Goal: Complete application form

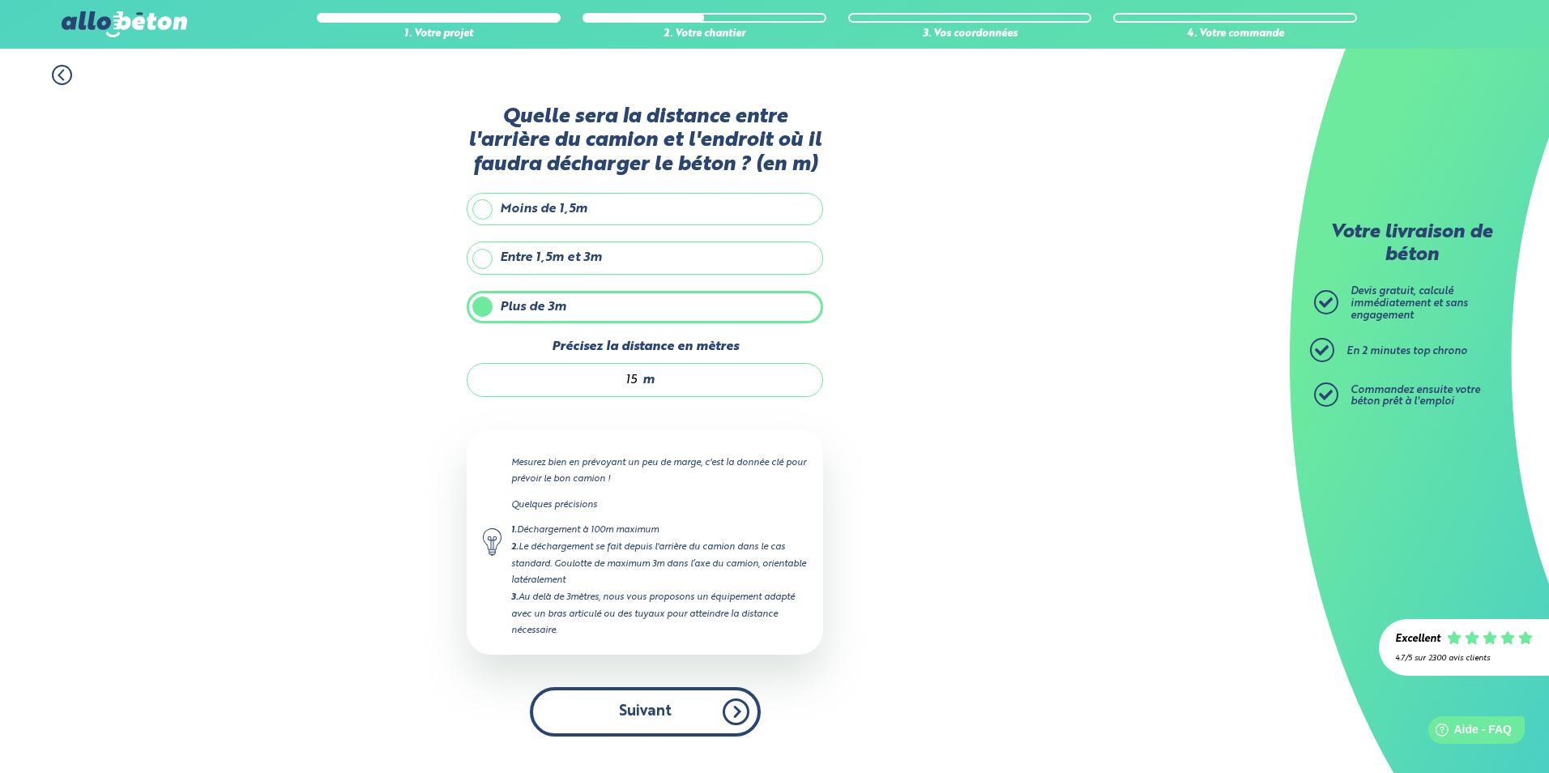
click at [730, 710] on button "Suivant" at bounding box center [645, 711] width 231 height 49
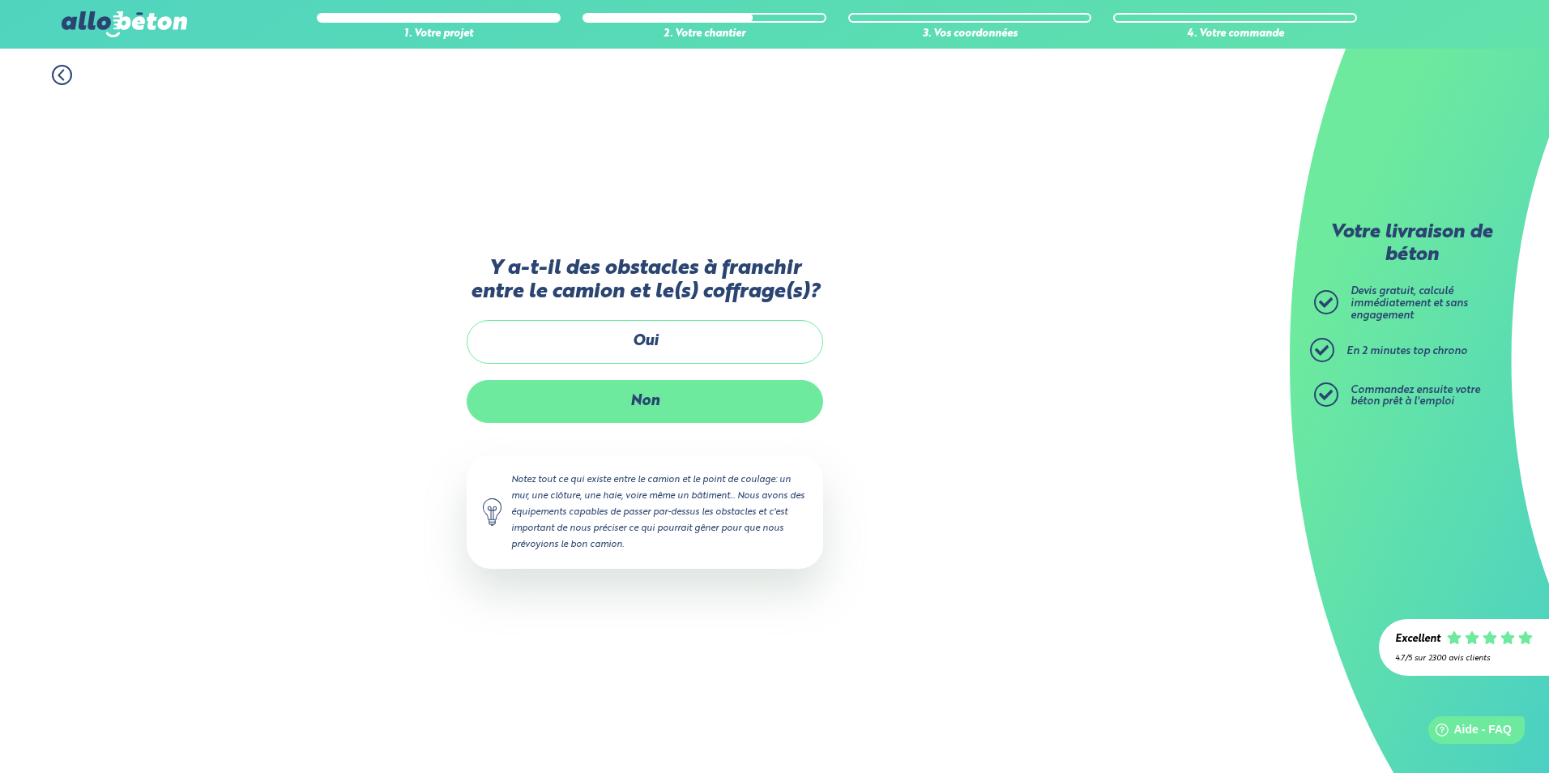
click at [679, 397] on label "Non" at bounding box center [645, 401] width 356 height 43
click at [0, 0] on input "Non" at bounding box center [0, 0] width 0 height 0
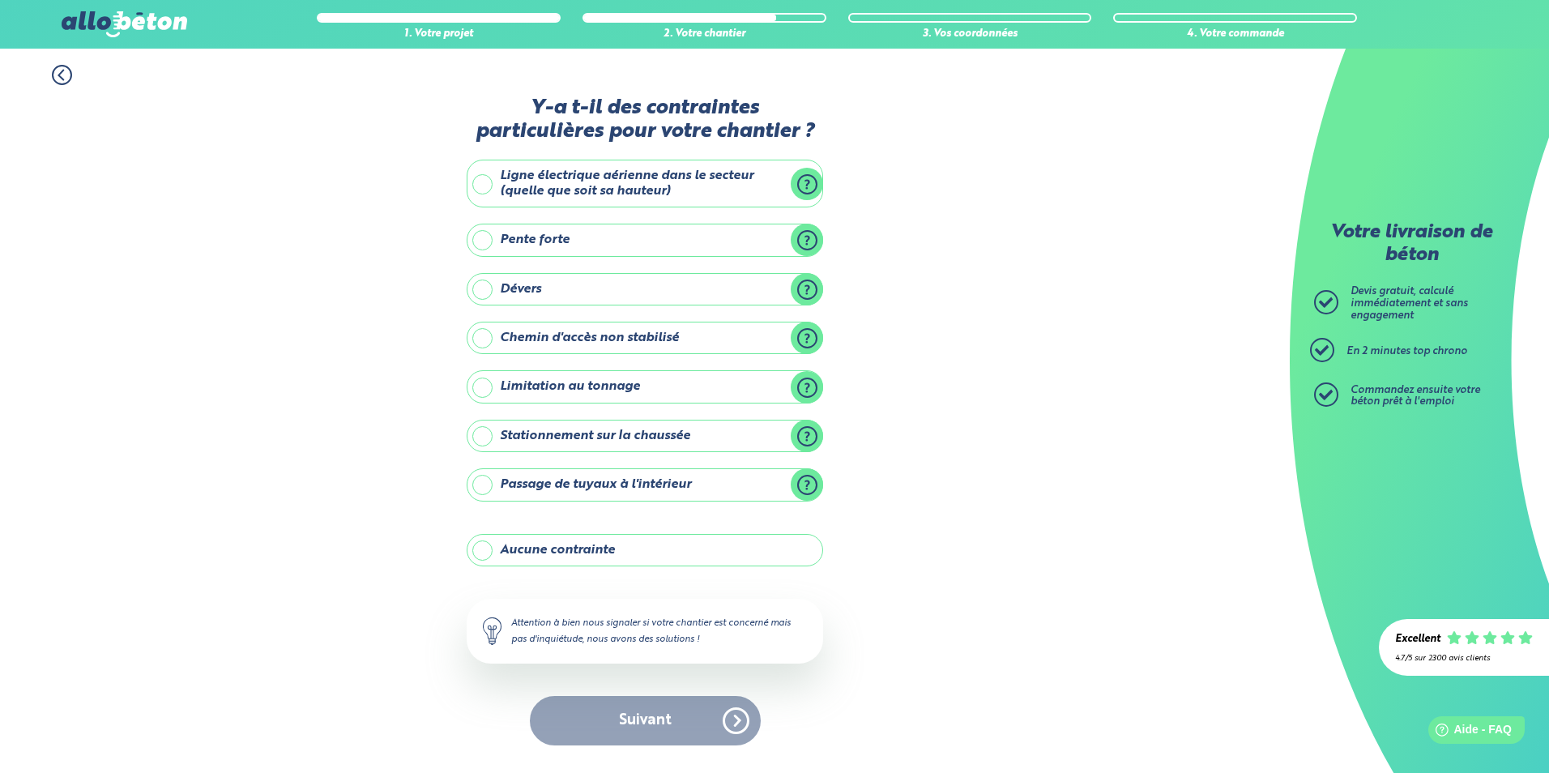
click at [490, 548] on label "Aucune contrainte" at bounding box center [645, 550] width 356 height 32
click at [0, 0] on input "Aucune contrainte" at bounding box center [0, 0] width 0 height 0
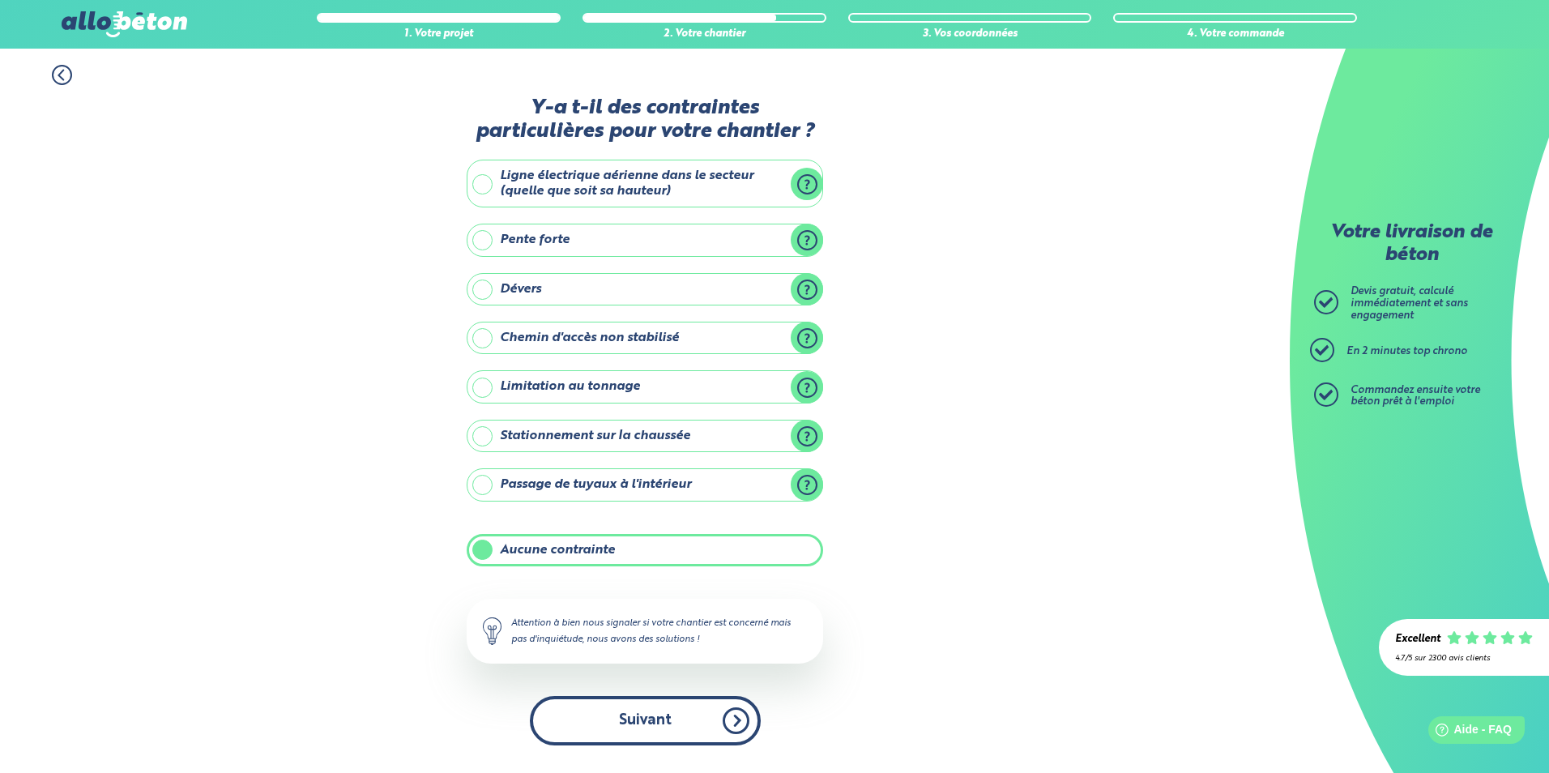
click at [676, 730] on button "Suivant" at bounding box center [645, 720] width 231 height 49
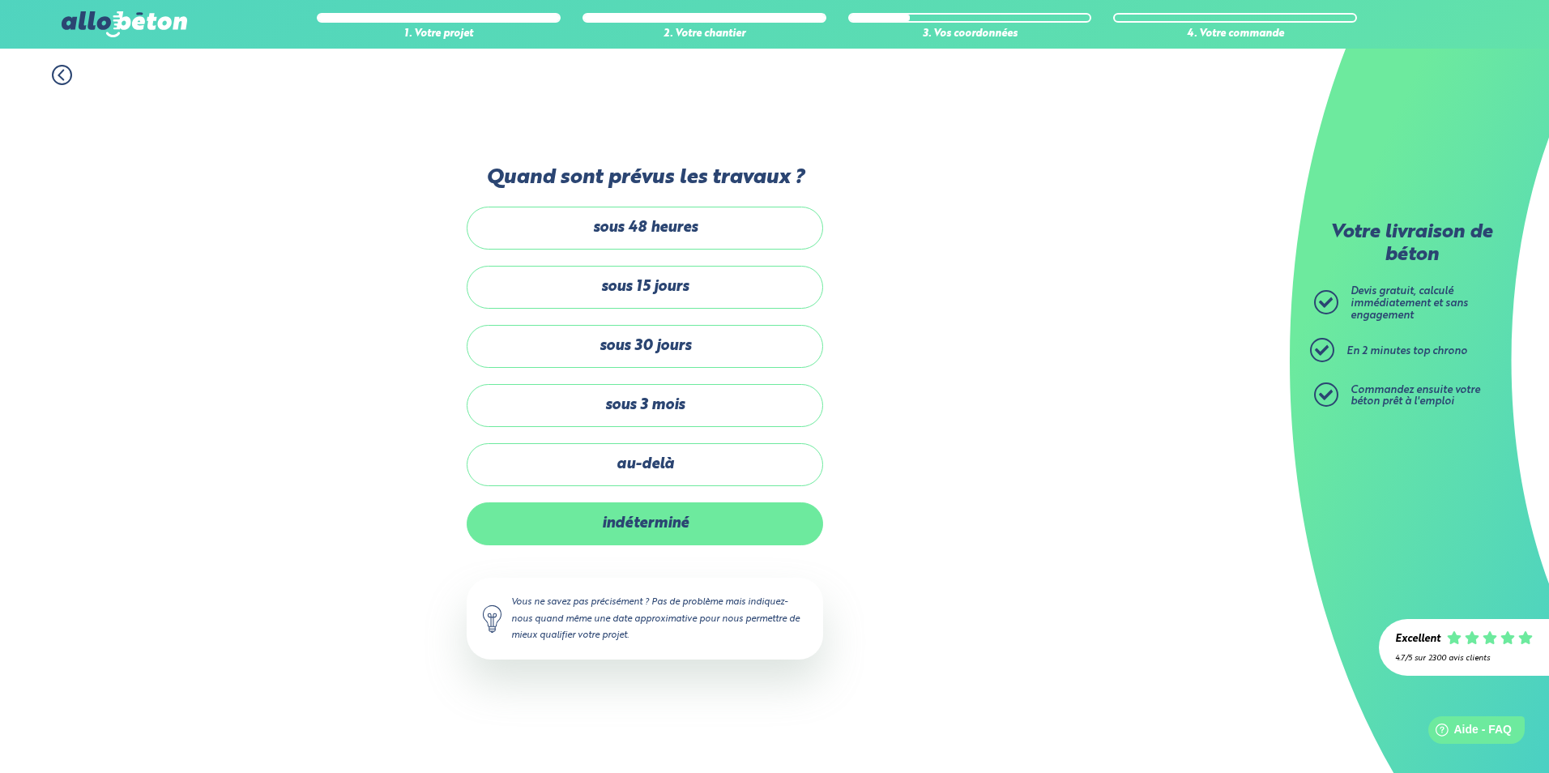
click at [682, 540] on label "indéterminé" at bounding box center [645, 523] width 356 height 43
click at [0, 0] on input "indéterminé" at bounding box center [0, 0] width 0 height 0
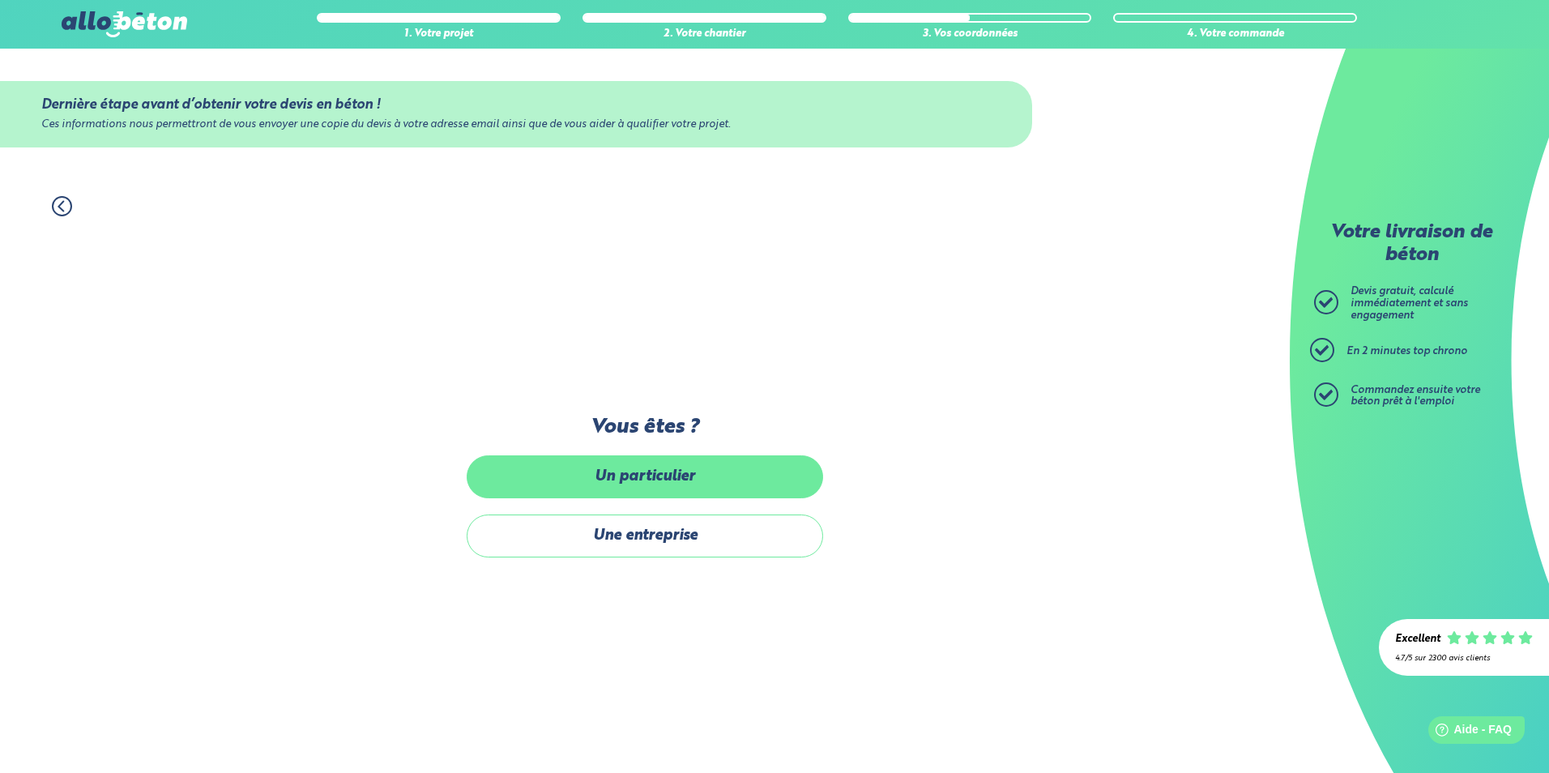
click at [748, 471] on label "Un particulier" at bounding box center [645, 476] width 356 height 43
click at [0, 0] on input "Un particulier" at bounding box center [0, 0] width 0 height 0
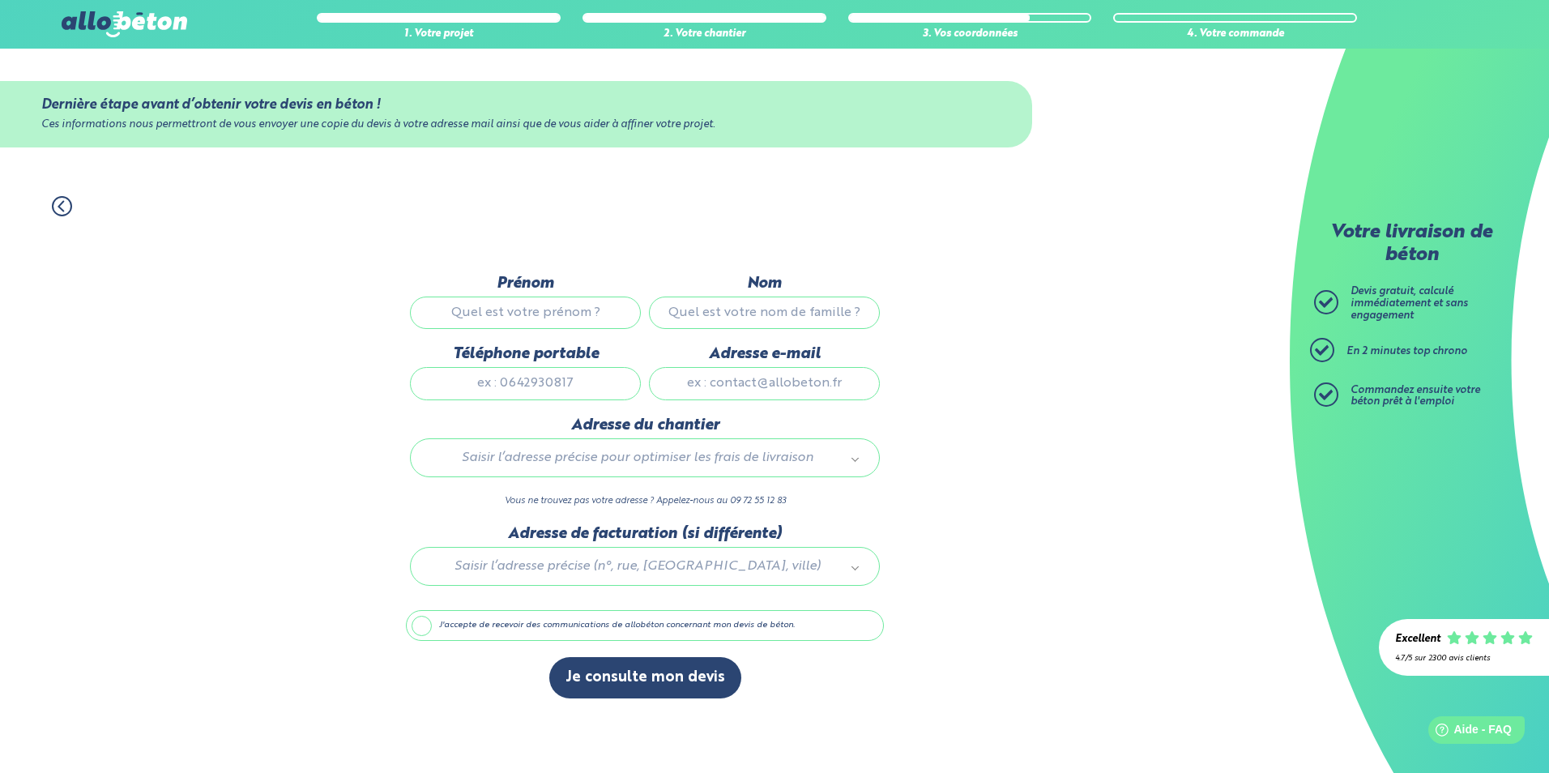
click at [574, 318] on input "Prénom" at bounding box center [525, 313] width 231 height 32
type input "Jean-Claude"
type input "DUMONT"
type input "0130365058"
type input "jean-claude.dumont058037@orange.fr"
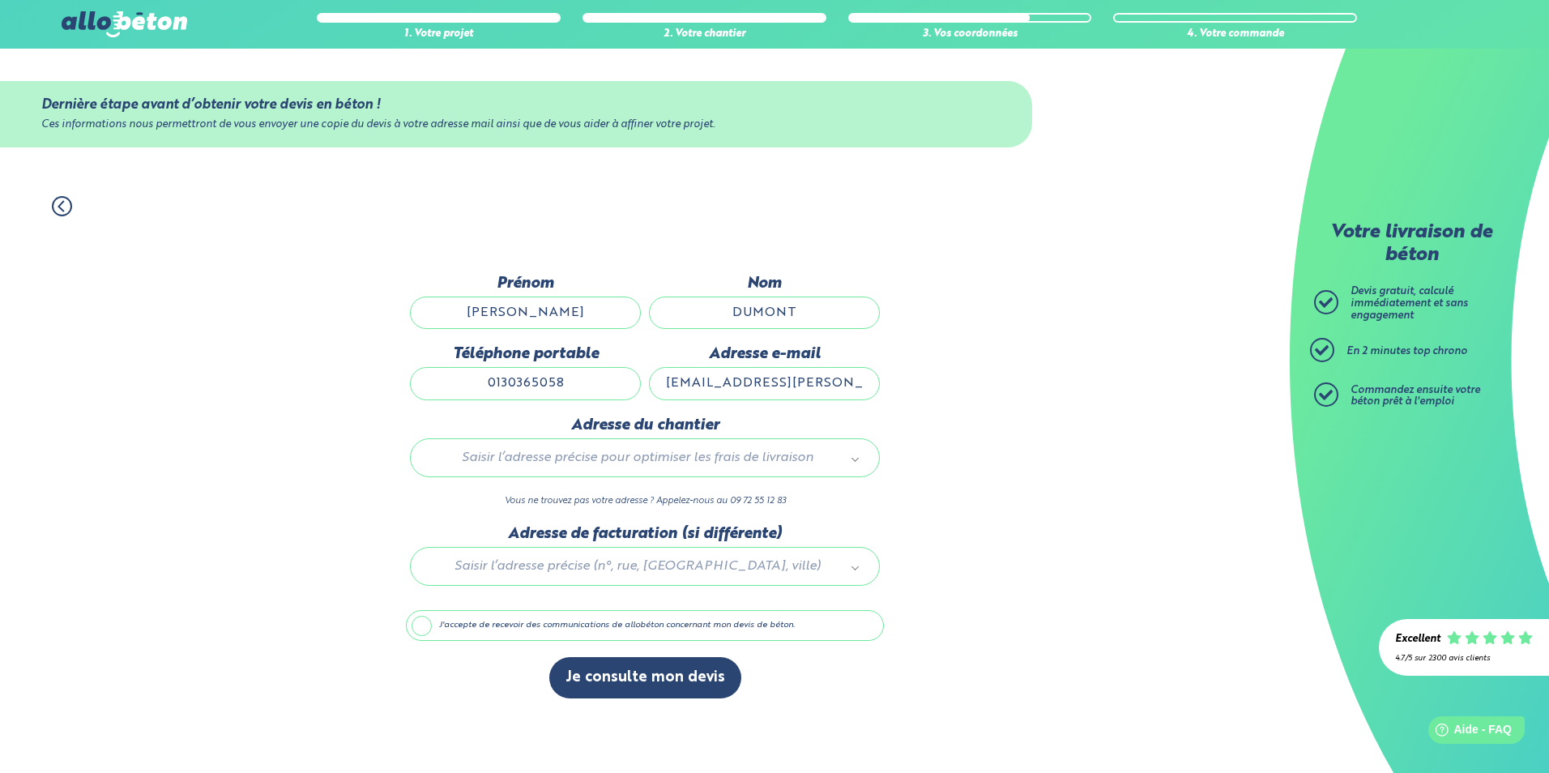
type input "3 allée Sisley"
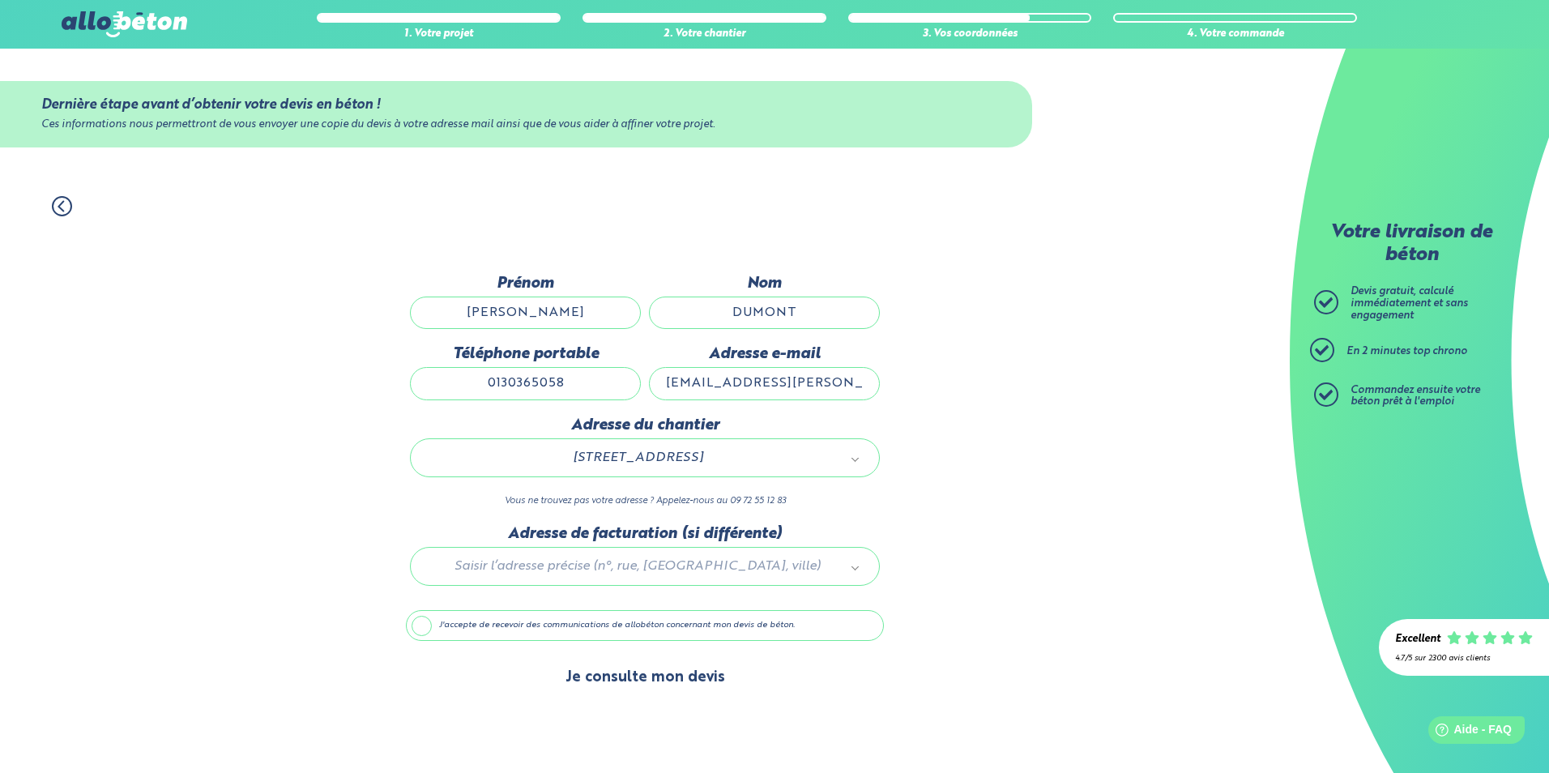
drag, startPoint x: 668, startPoint y: 666, endPoint x: 658, endPoint y: 675, distance: 13.2
click at [658, 675] on button "Je consulte mon devis" at bounding box center [645, 677] width 192 height 41
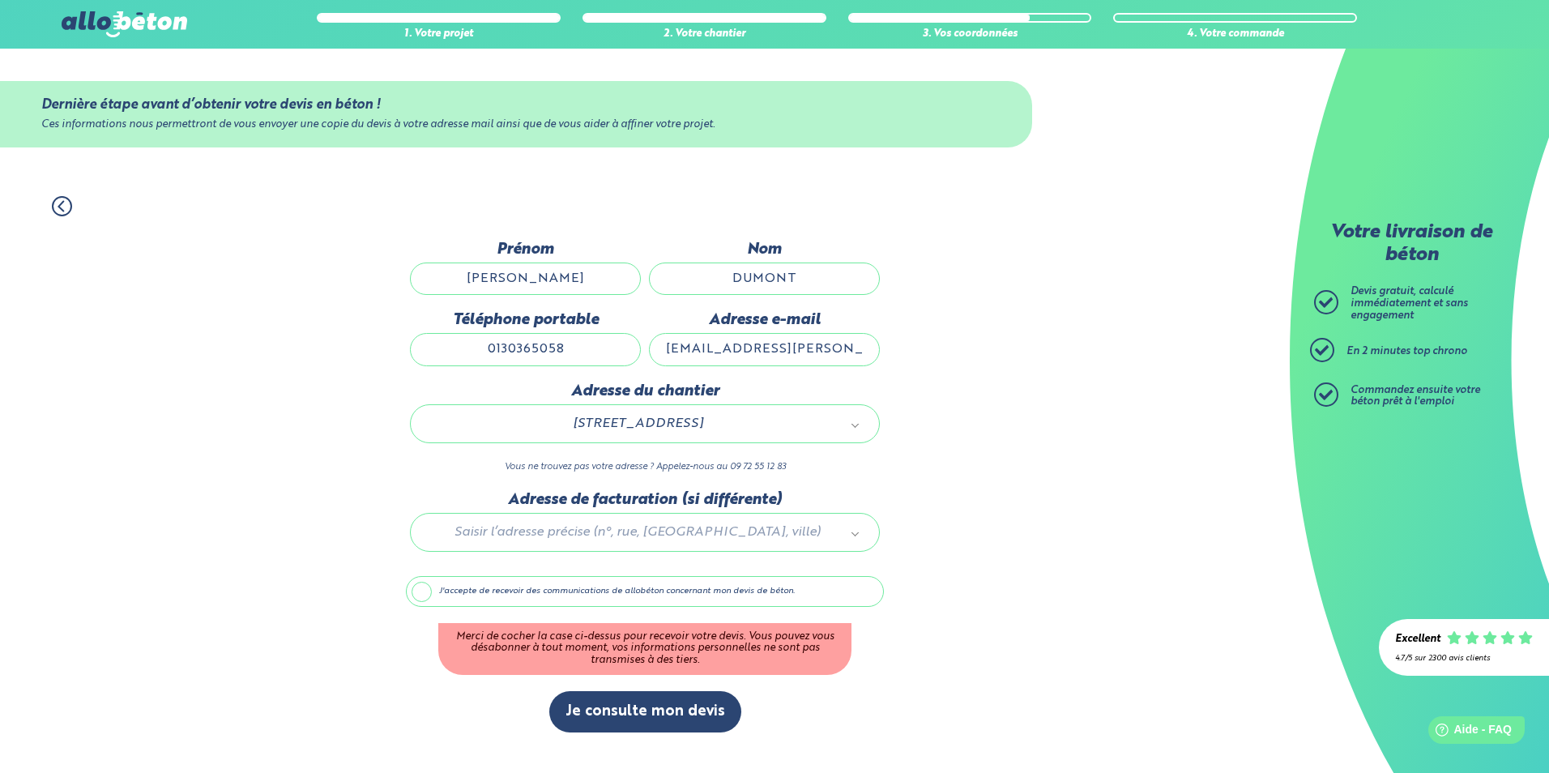
click at [425, 588] on label "J'accepte de recevoir des communications de allobéton concernant mon devis de b…" at bounding box center [645, 591] width 478 height 31
click at [0, 0] on input "J'accepte de recevoir des communications de allobéton concernant mon devis de b…" at bounding box center [0, 0] width 0 height 0
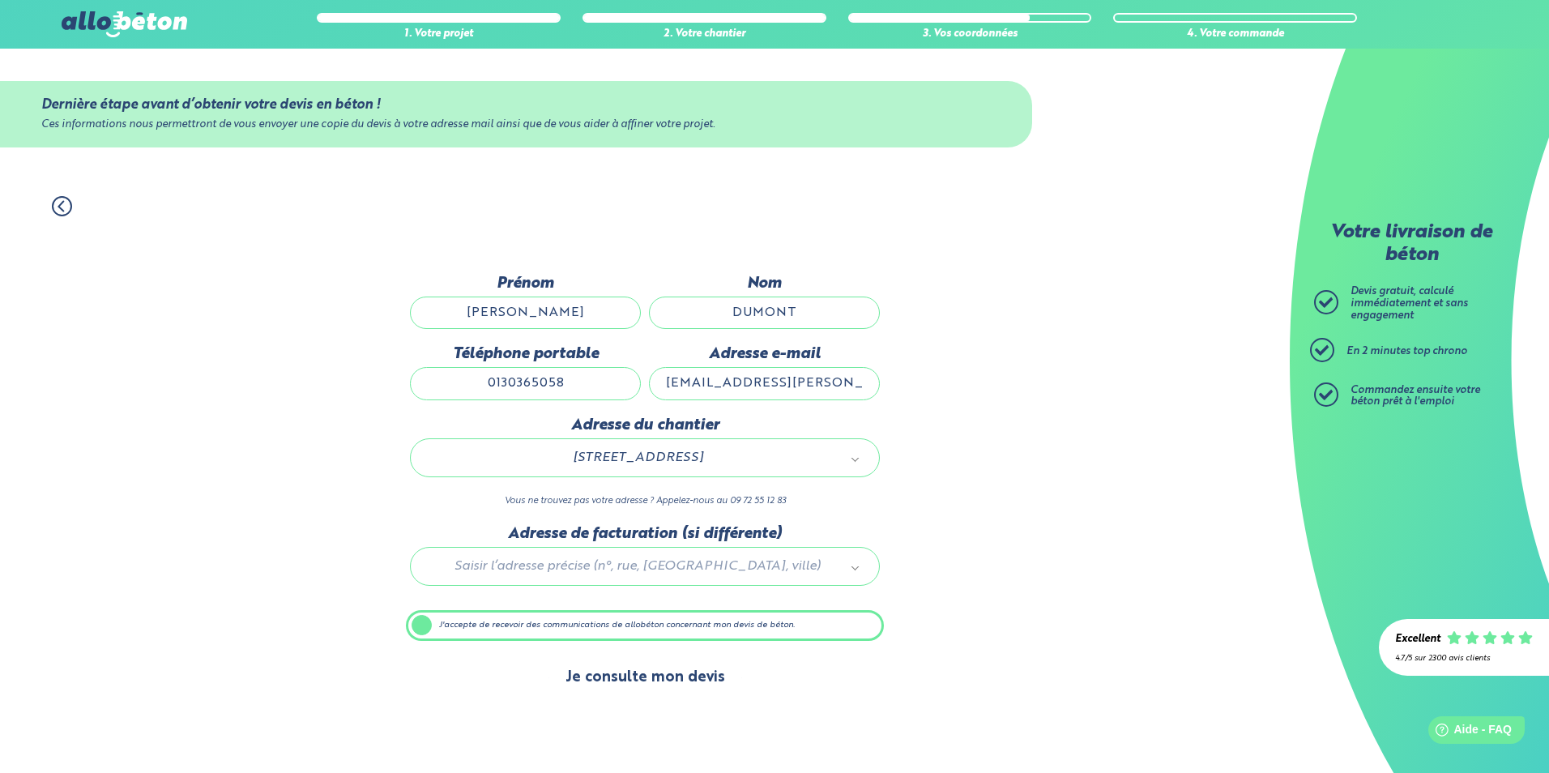
click at [613, 678] on button "Je consulte mon devis" at bounding box center [645, 677] width 192 height 41
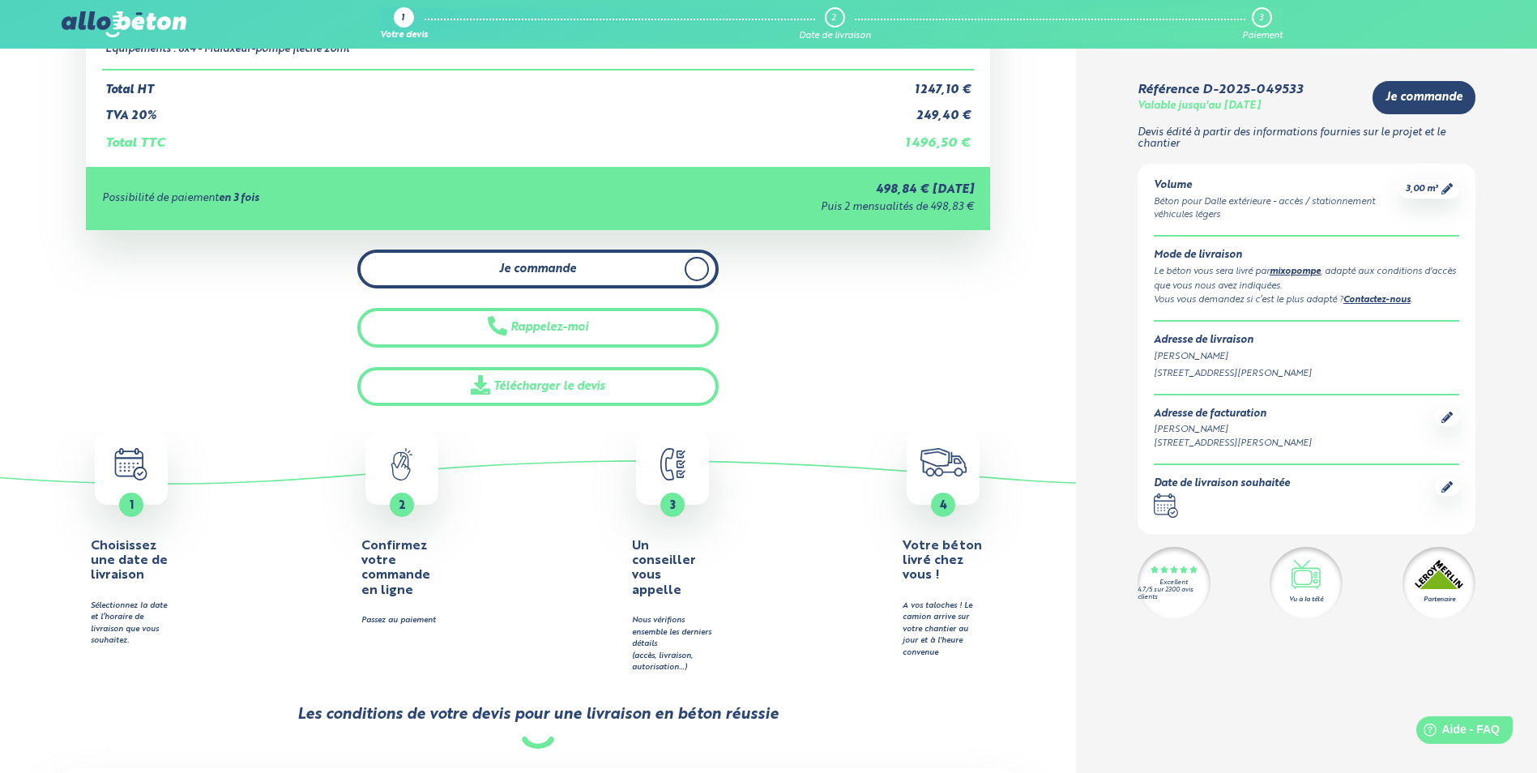
scroll to position [378, 0]
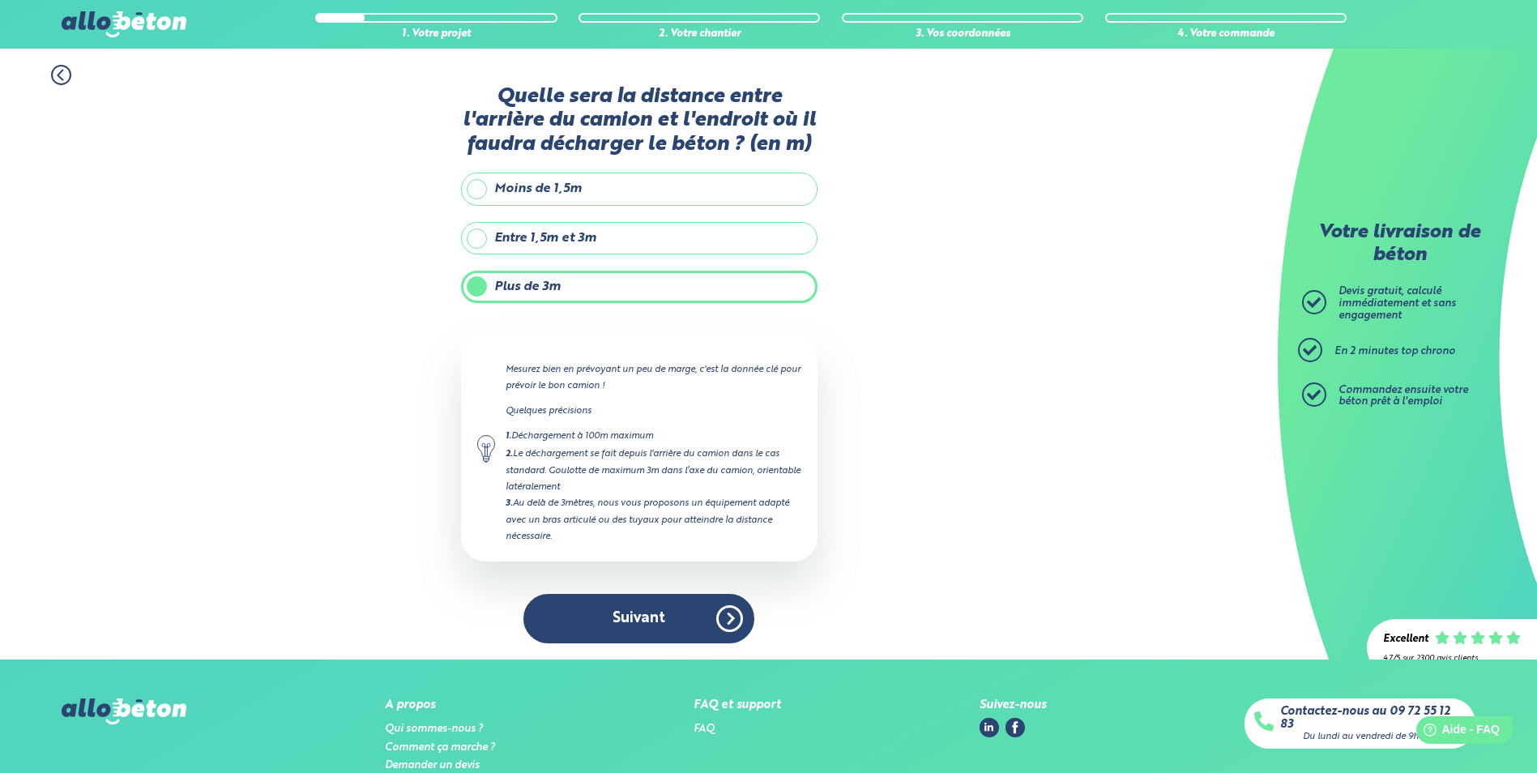
scroll to position [73, 0]
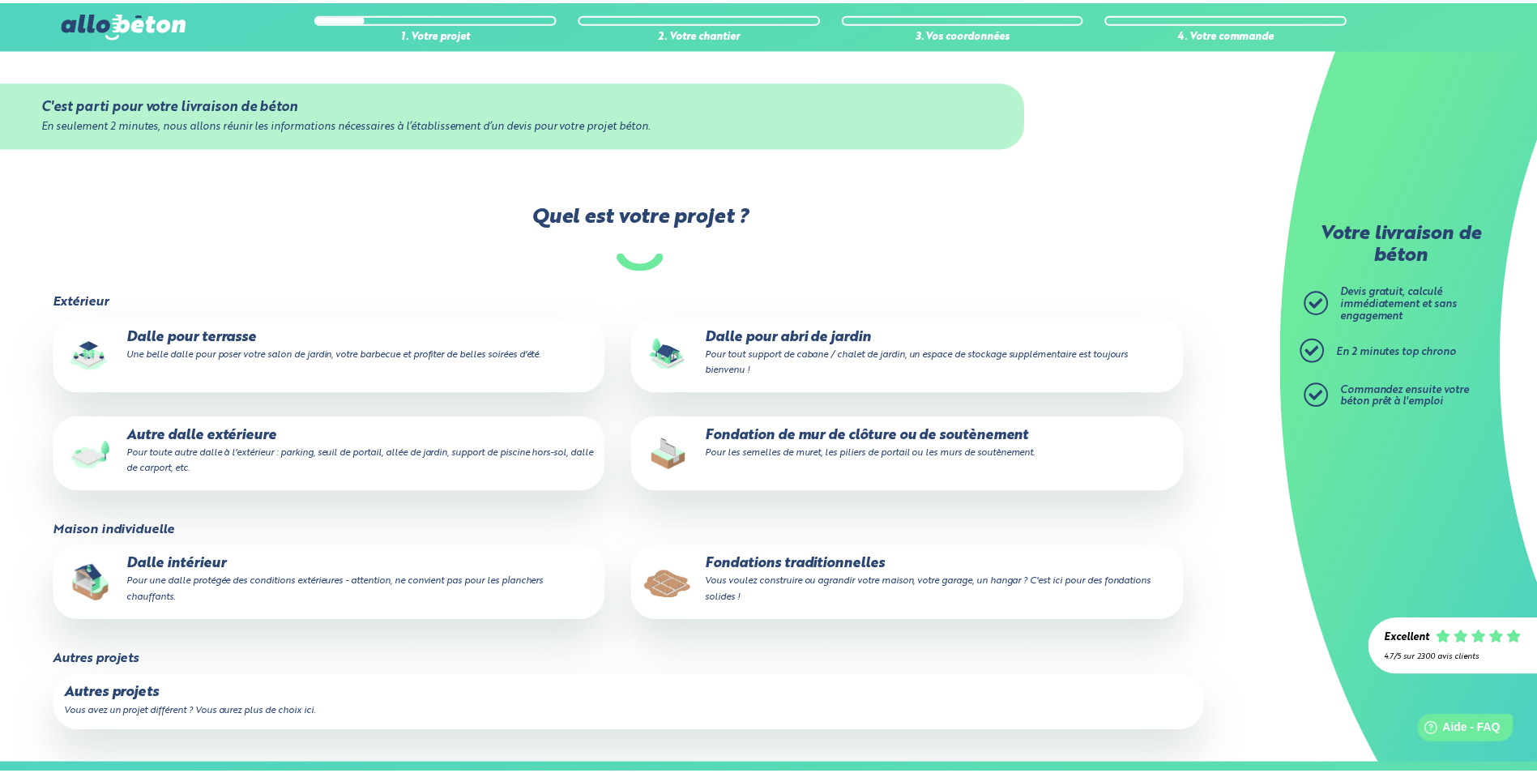
scroll to position [138, 0]
